Goal: Task Accomplishment & Management: Manage account settings

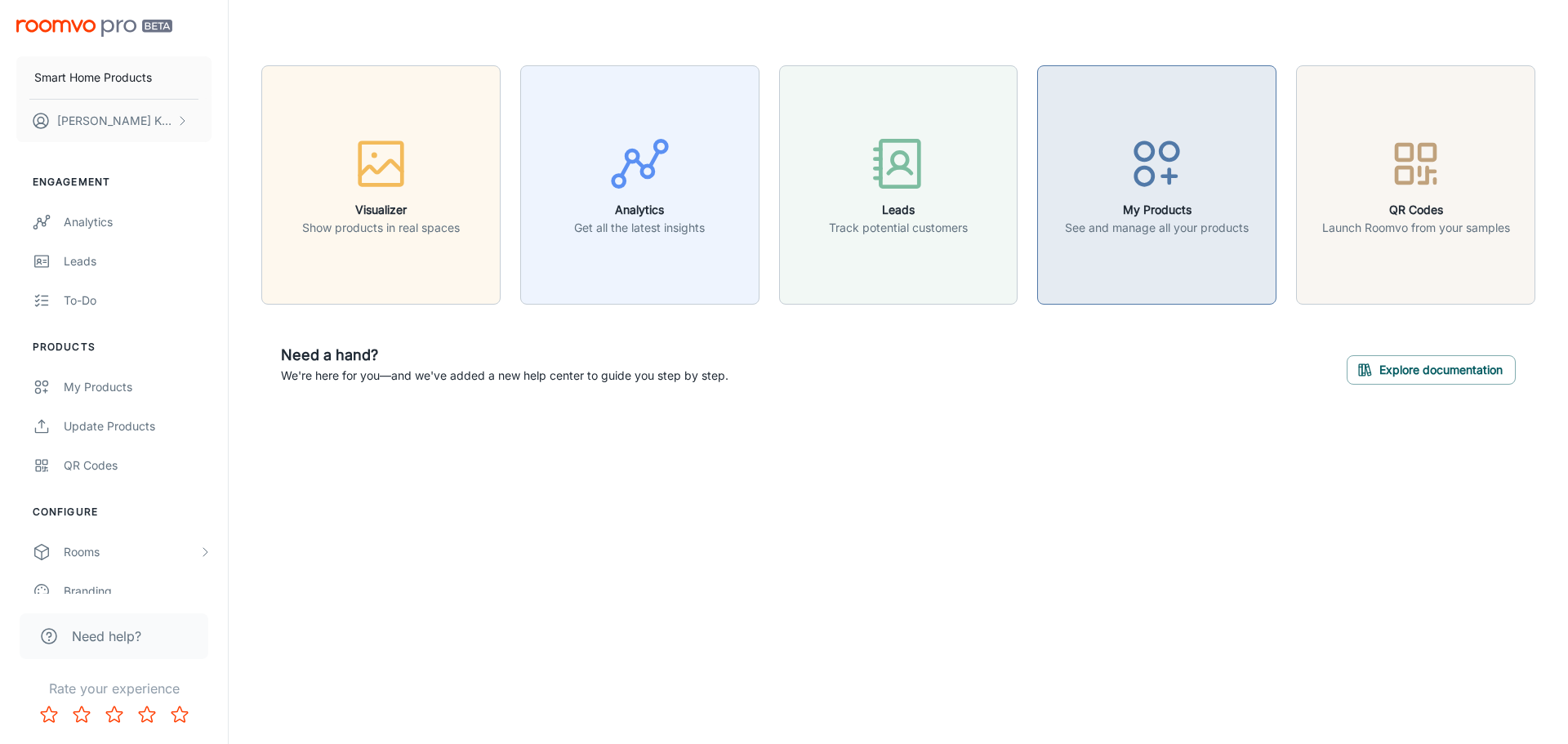
click at [1201, 221] on p "See and manage all your products" at bounding box center [1157, 227] width 184 height 18
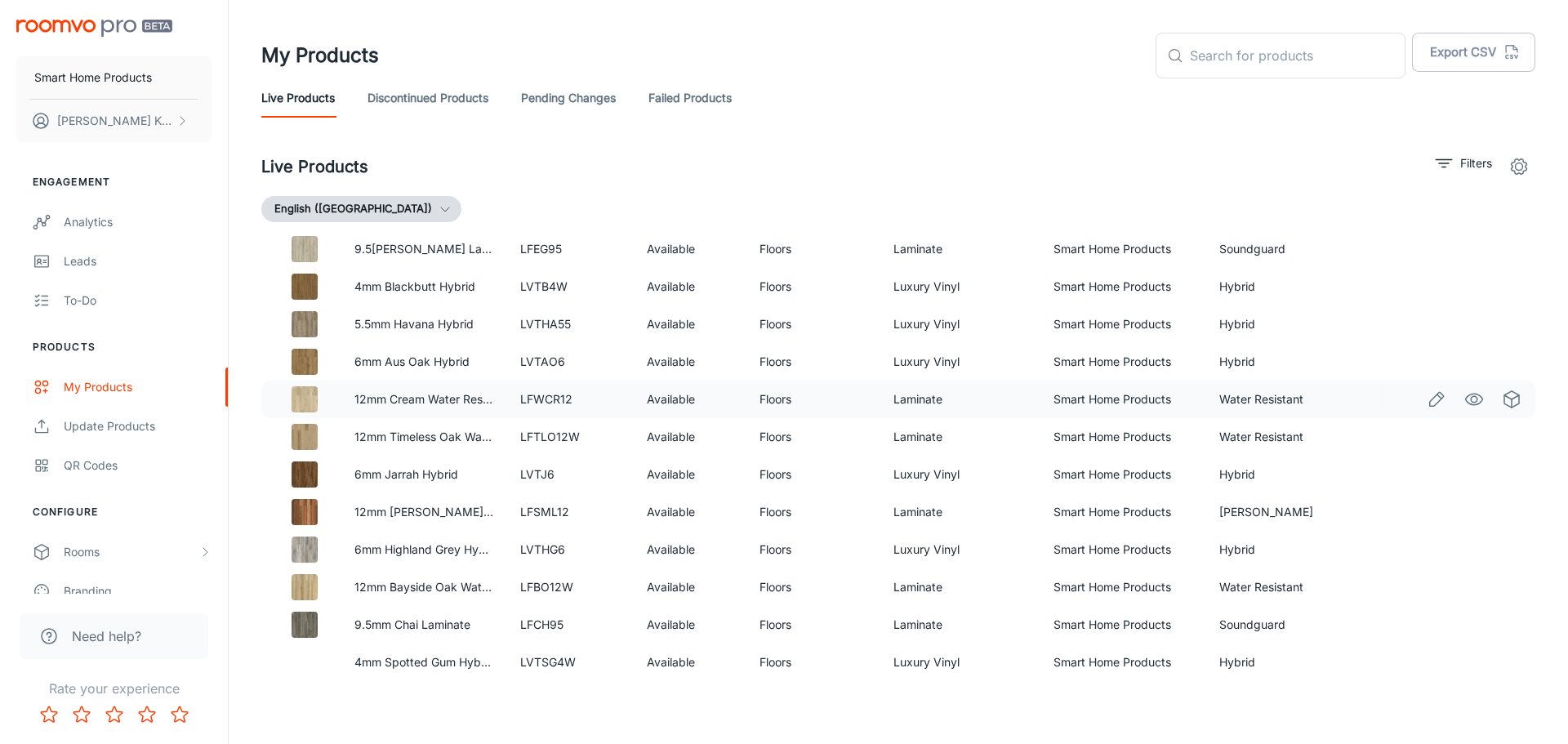
scroll to position [489, 0]
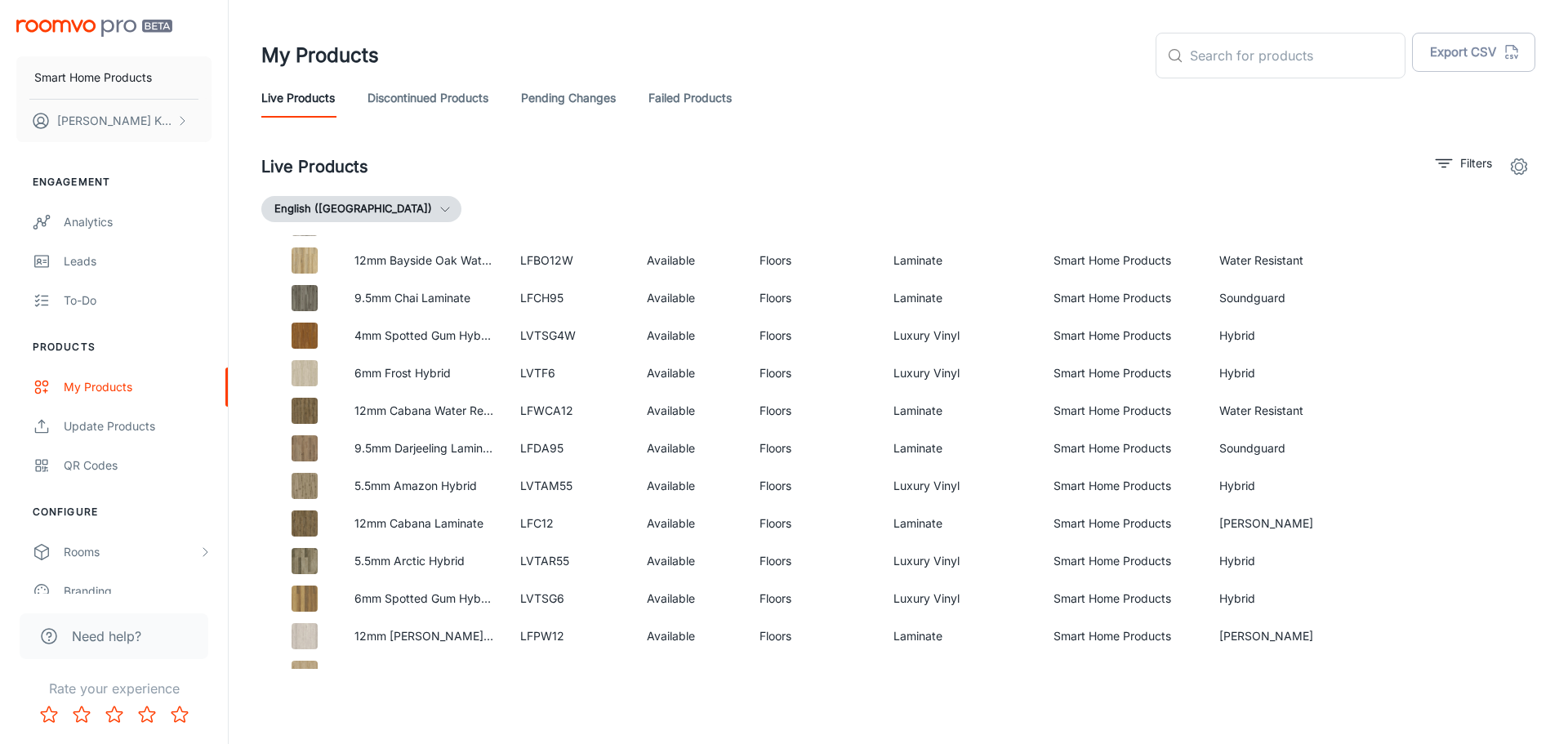
click at [564, 100] on link "Pending Changes" at bounding box center [568, 97] width 94 height 39
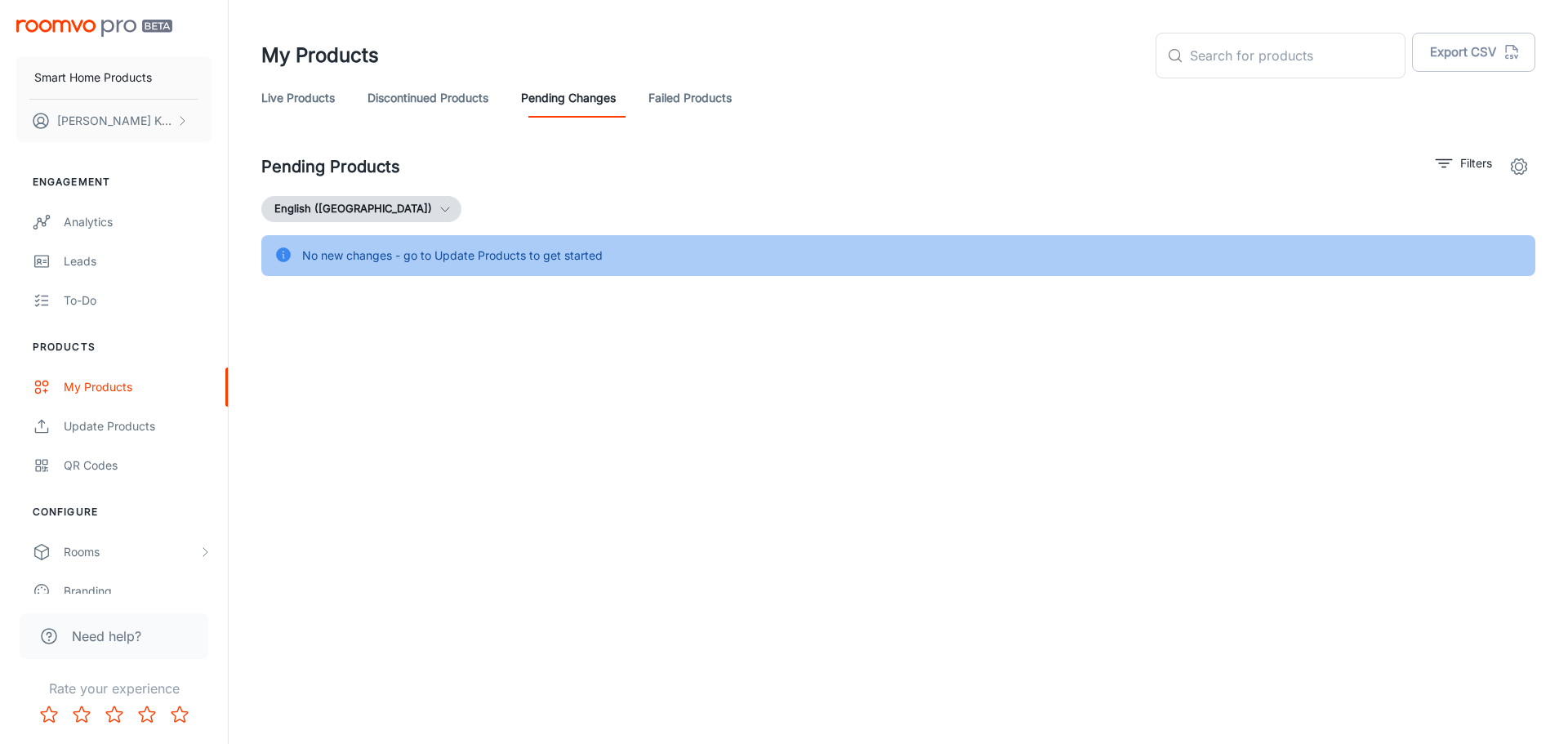
click at [316, 95] on link "Live Products" at bounding box center [298, 97] width 73 height 39
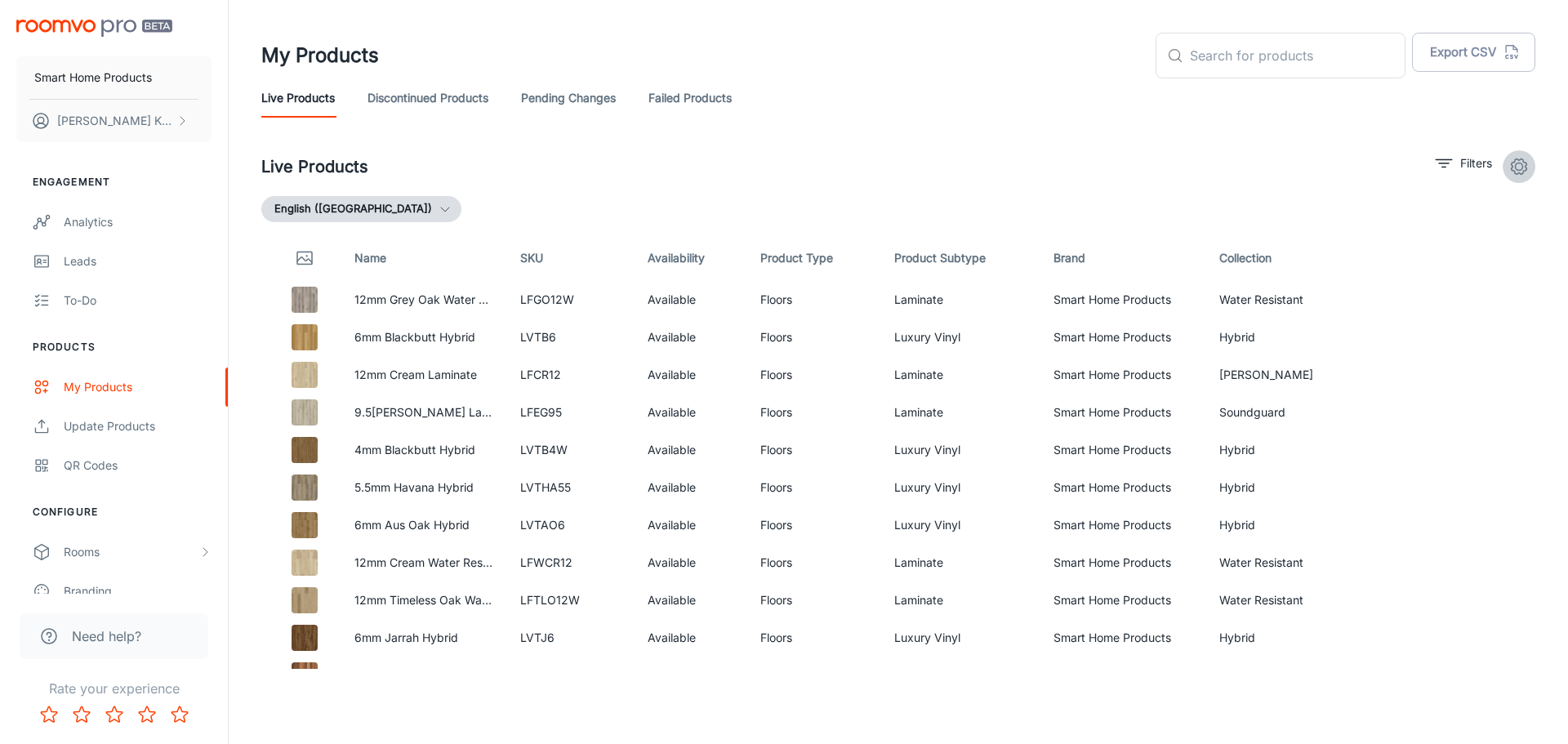
click at [1523, 167] on icon "settings" at bounding box center [1519, 166] width 20 height 20
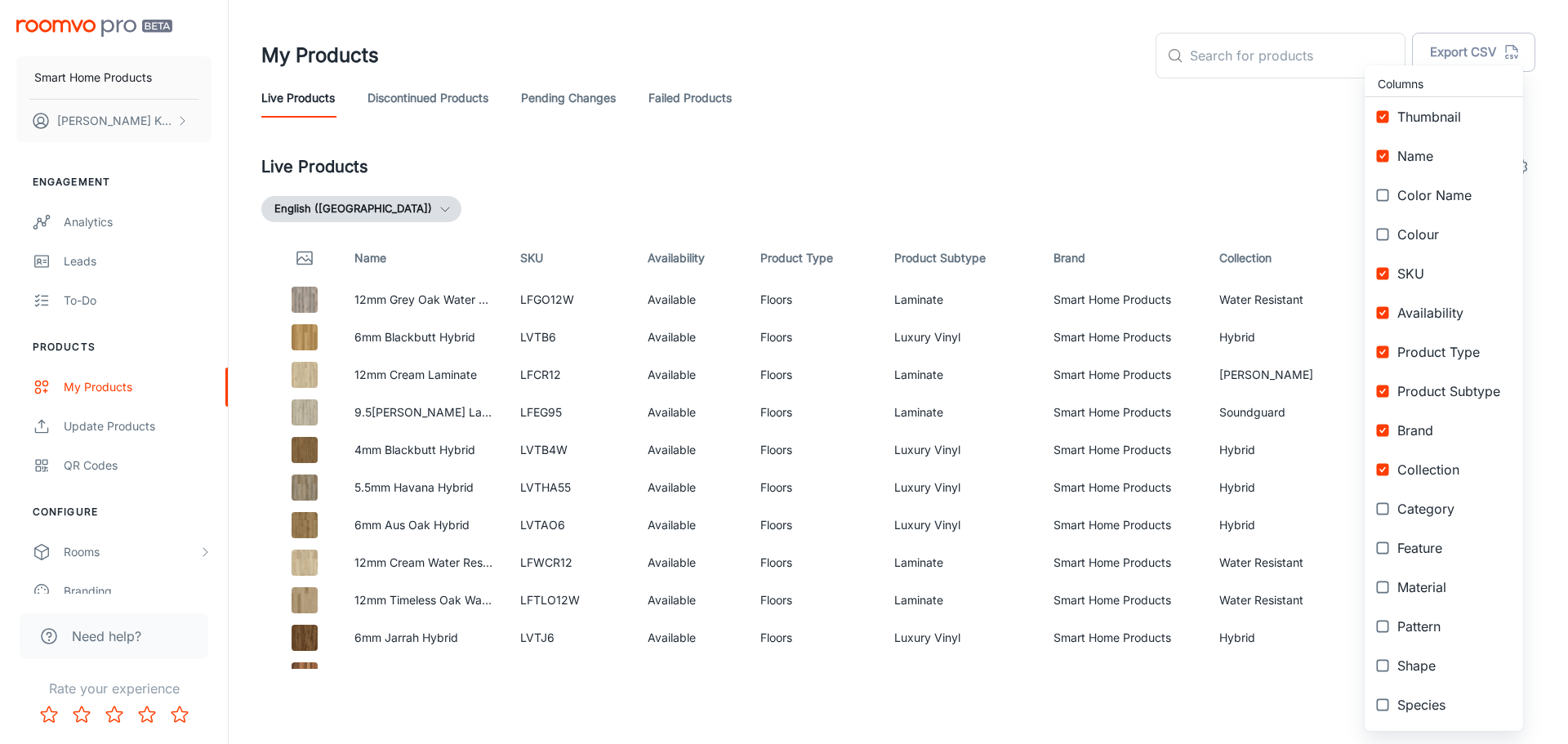
click at [1187, 158] on div at bounding box center [784, 372] width 1568 height 744
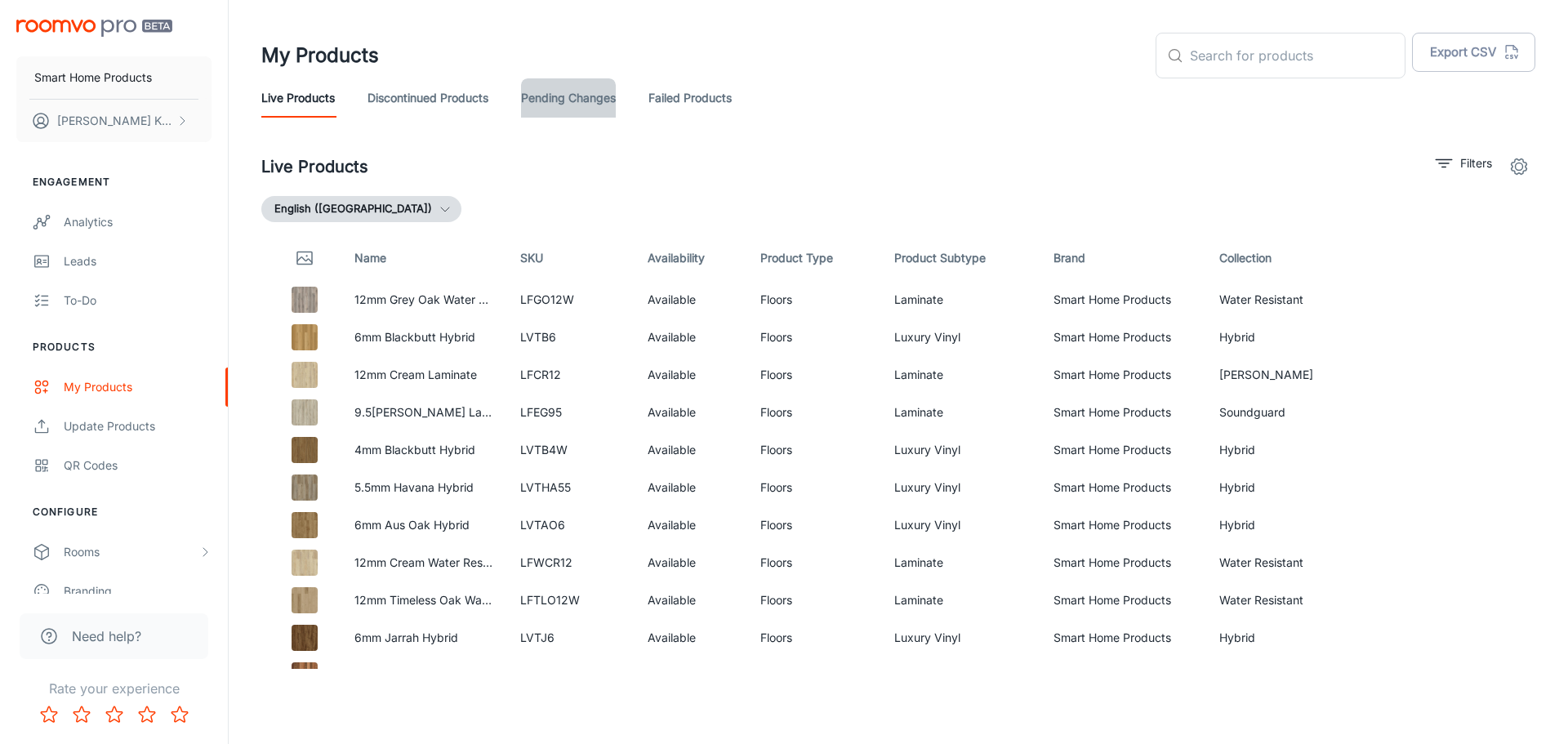
click at [537, 99] on link "Pending Changes" at bounding box center [568, 97] width 94 height 39
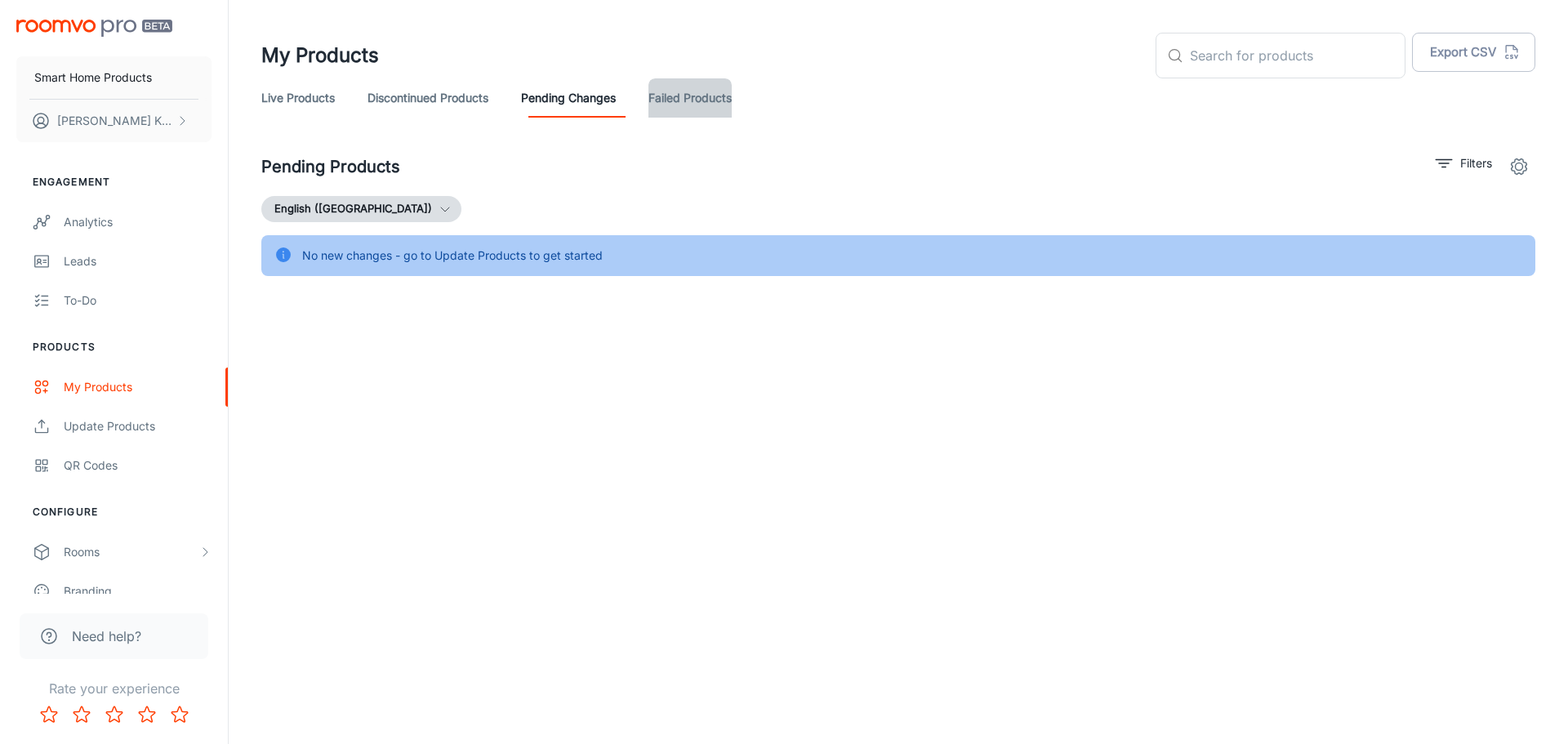
click at [669, 92] on link "Failed Products" at bounding box center [690, 97] width 83 height 39
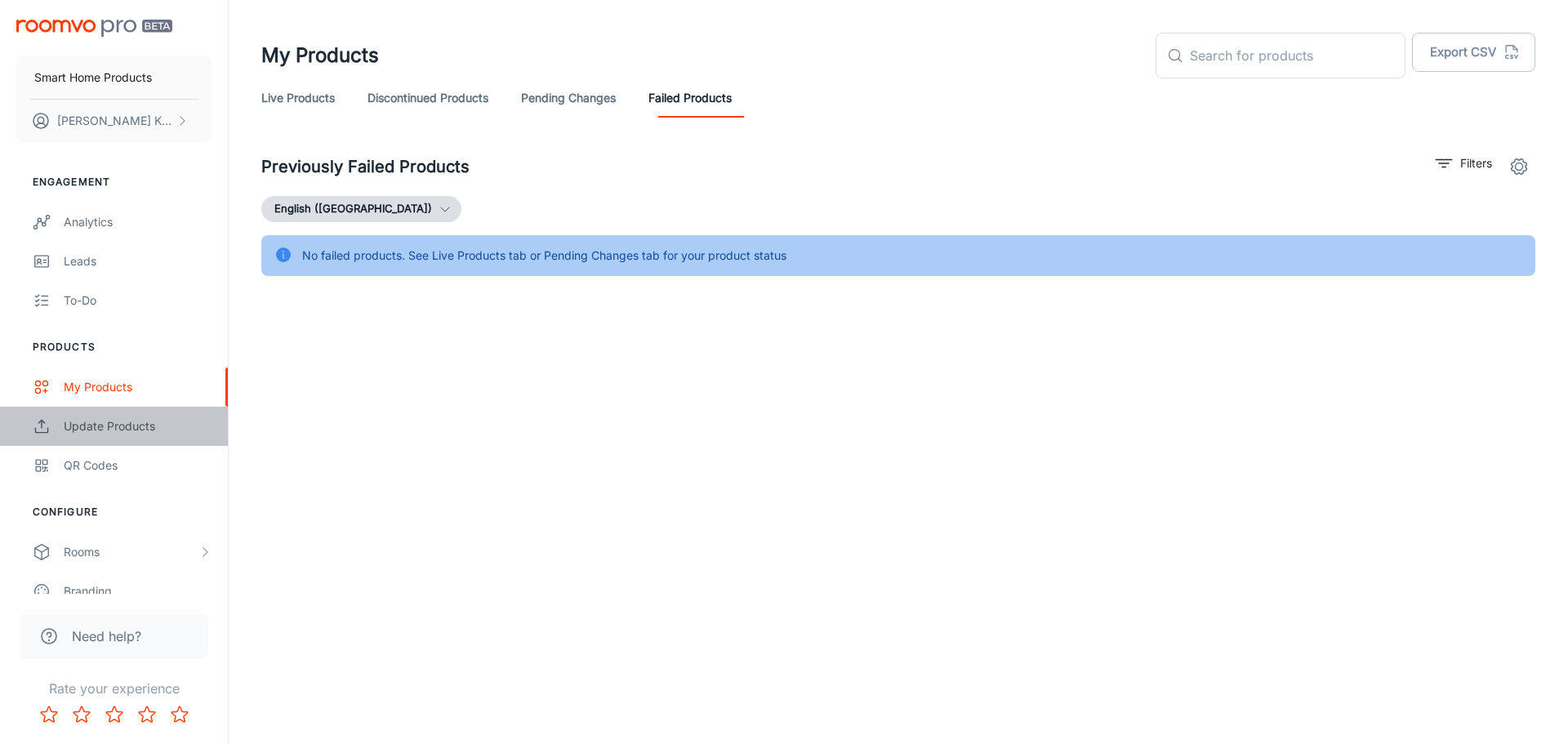
click at [135, 429] on div "Update Products" at bounding box center [137, 425] width 148 height 18
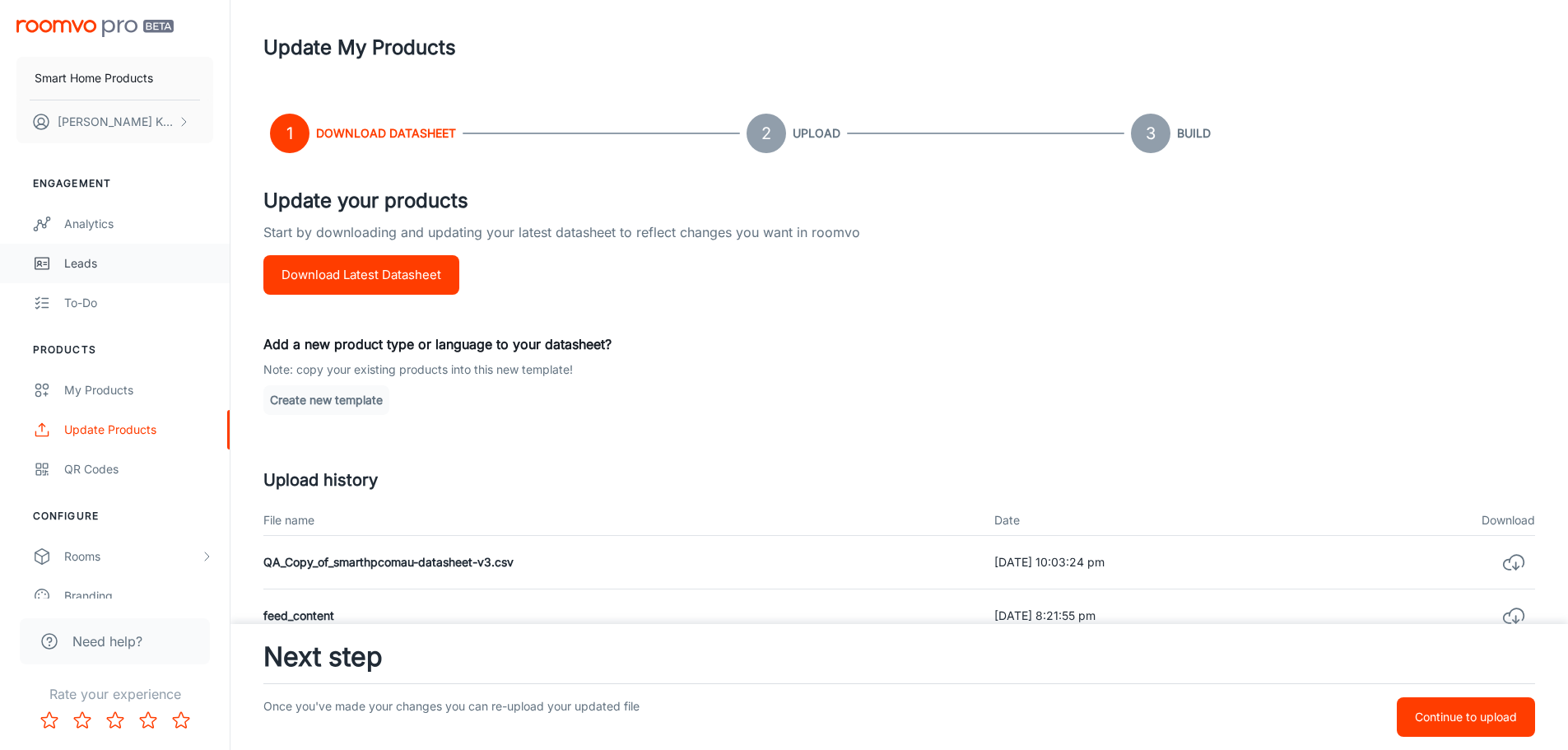
click at [98, 262] on div "Leads" at bounding box center [139, 262] width 149 height 18
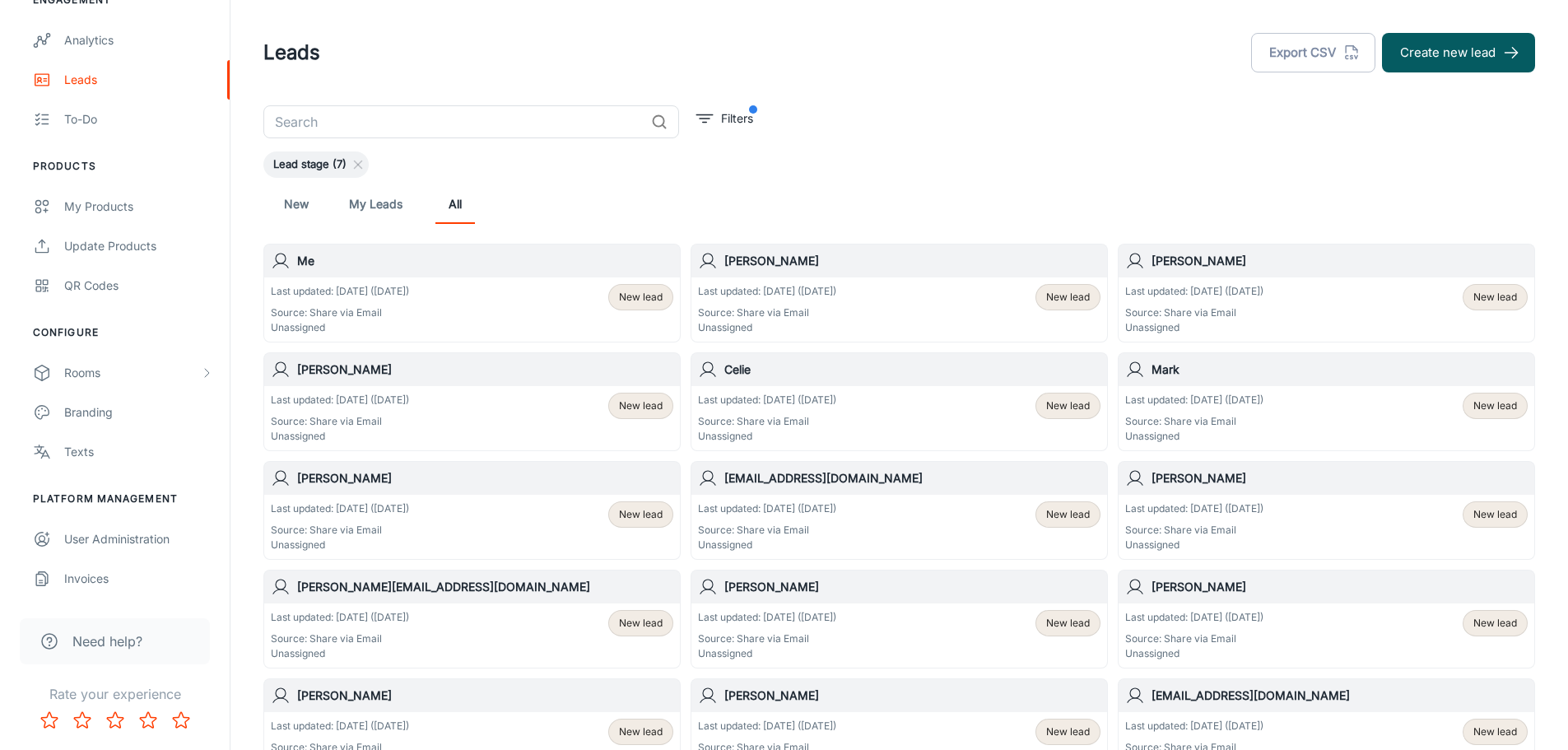
click at [365, 198] on link "My Leads" at bounding box center [376, 204] width 54 height 39
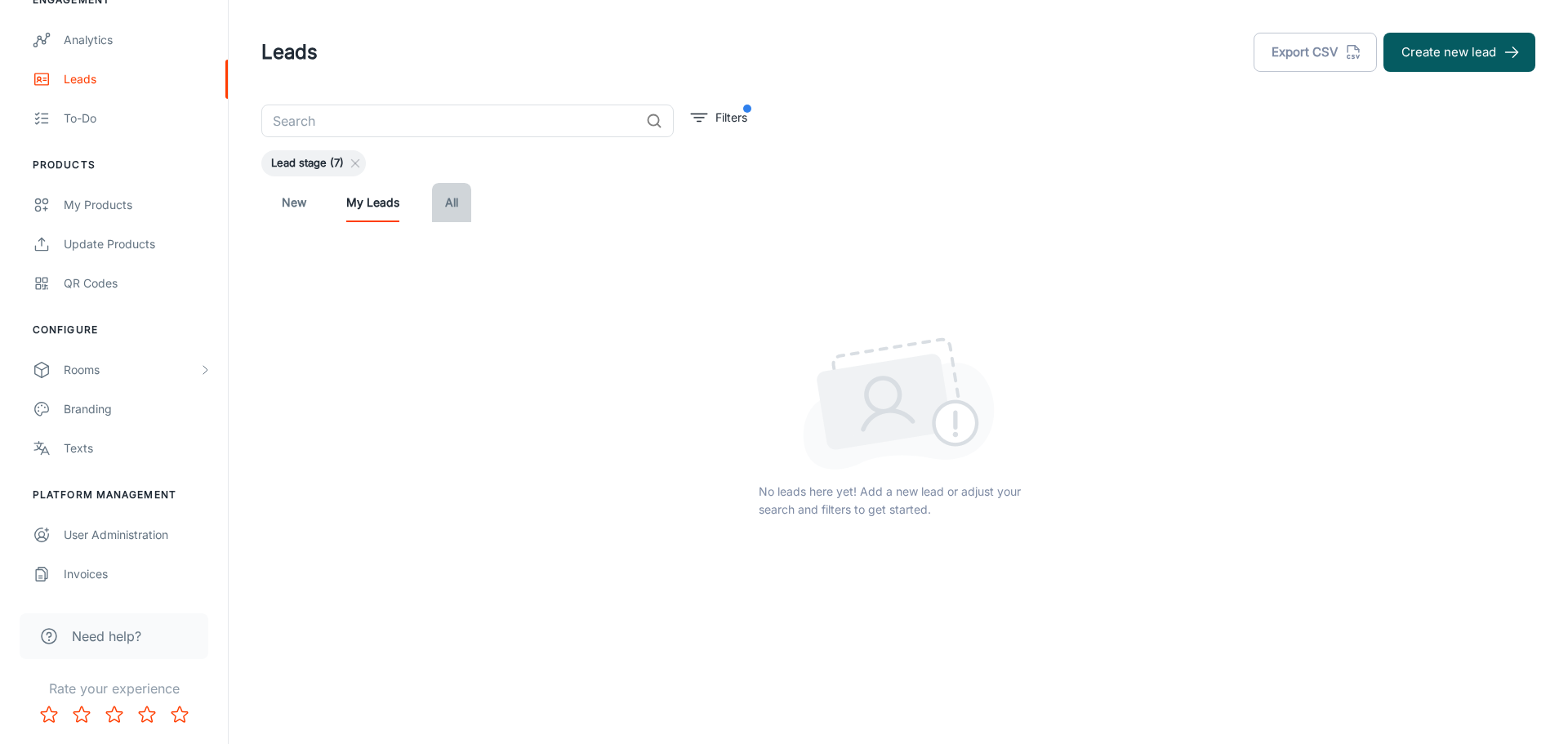
click at [436, 203] on link "All" at bounding box center [451, 202] width 39 height 39
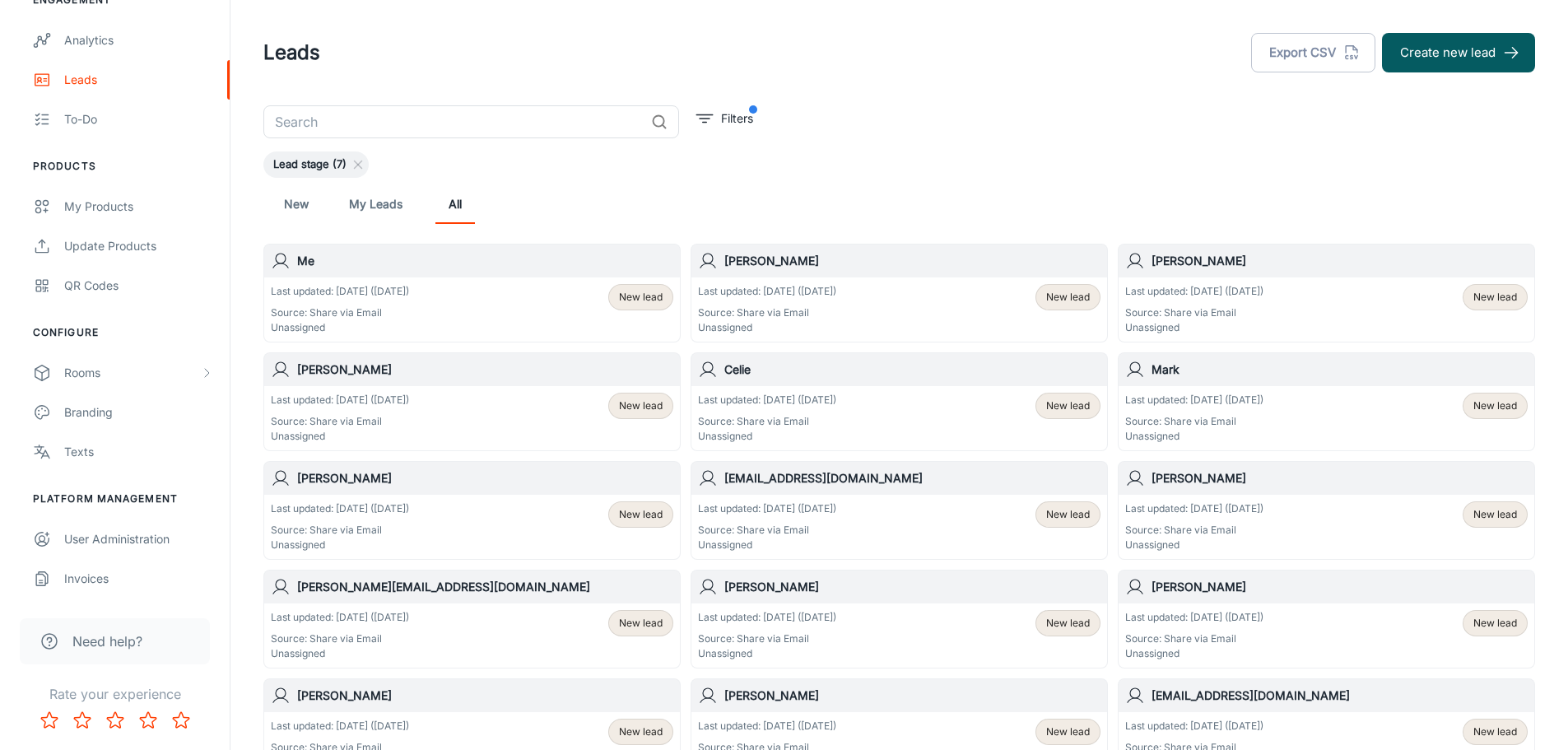
click at [400, 300] on div "Last updated: [DATE] ([DATE]) Source: Share via Email Unassigned" at bounding box center [341, 309] width 139 height 51
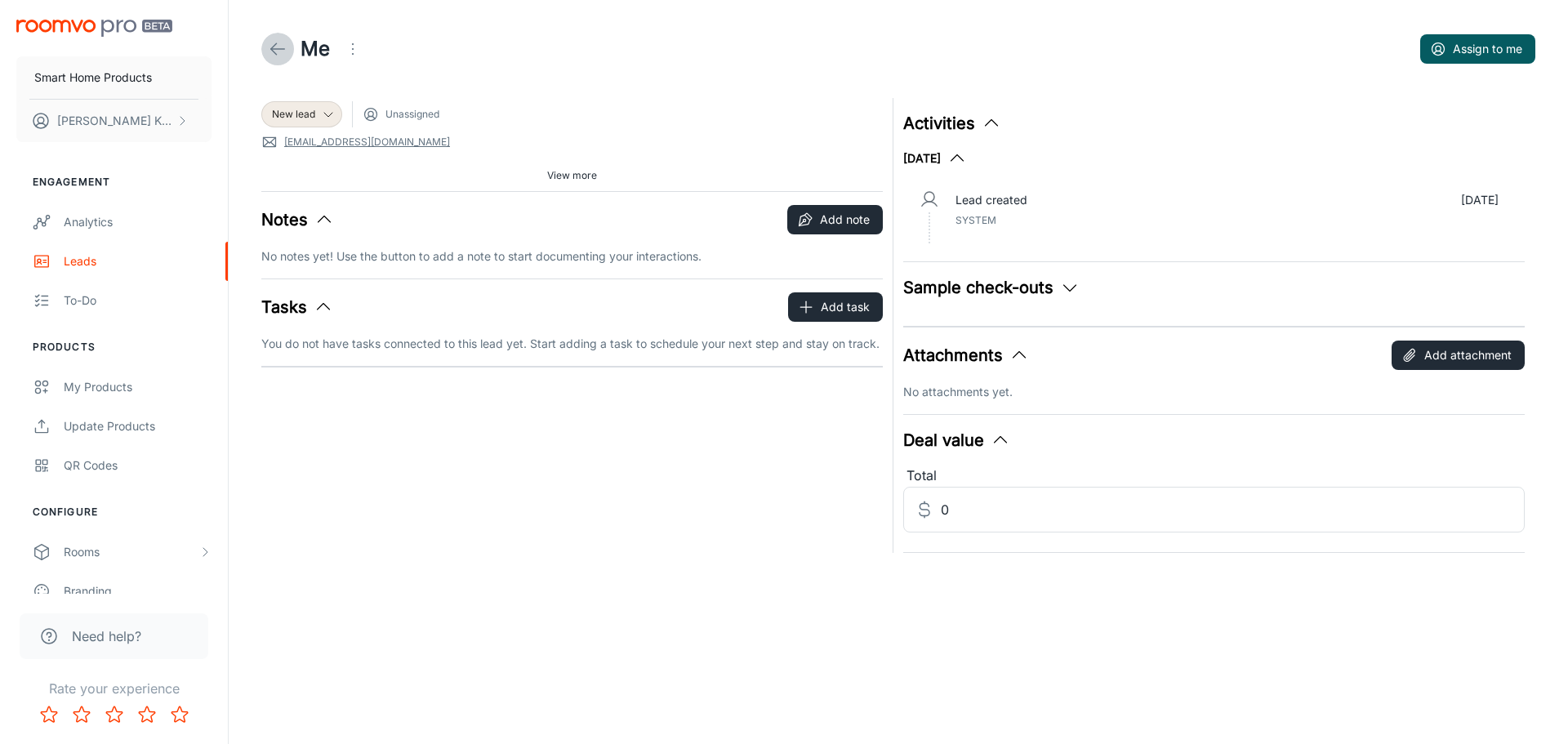
click at [282, 48] on icon at bounding box center [278, 49] width 20 height 20
